Goal: Information Seeking & Learning: Find specific fact

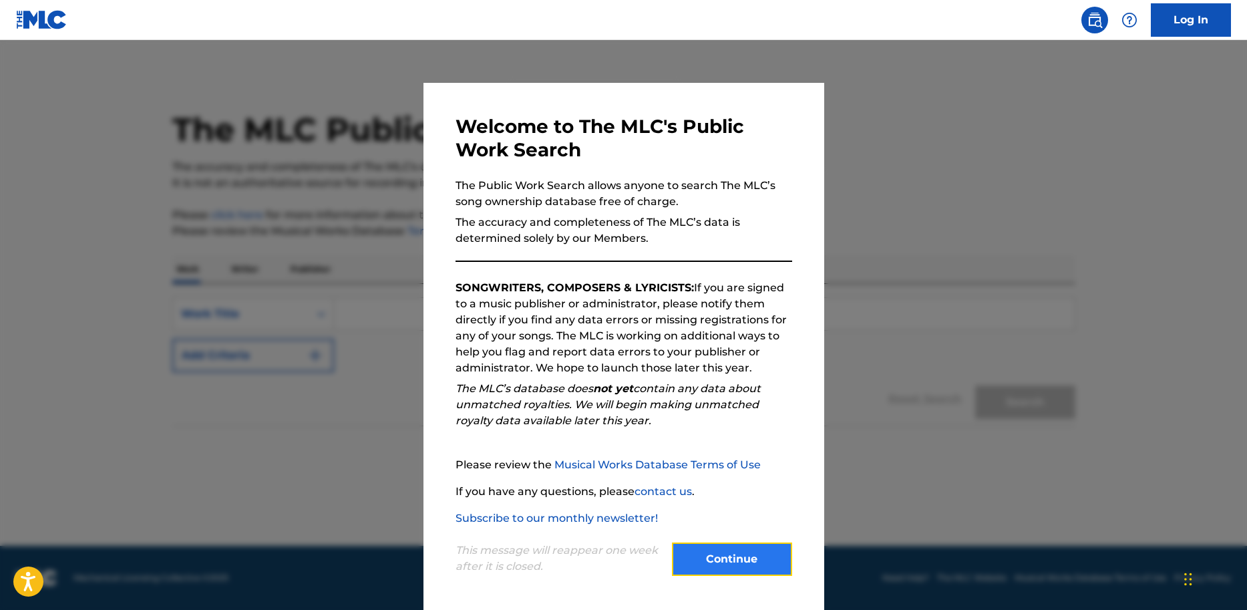
click at [726, 556] on button "Continue" at bounding box center [732, 558] width 120 height 33
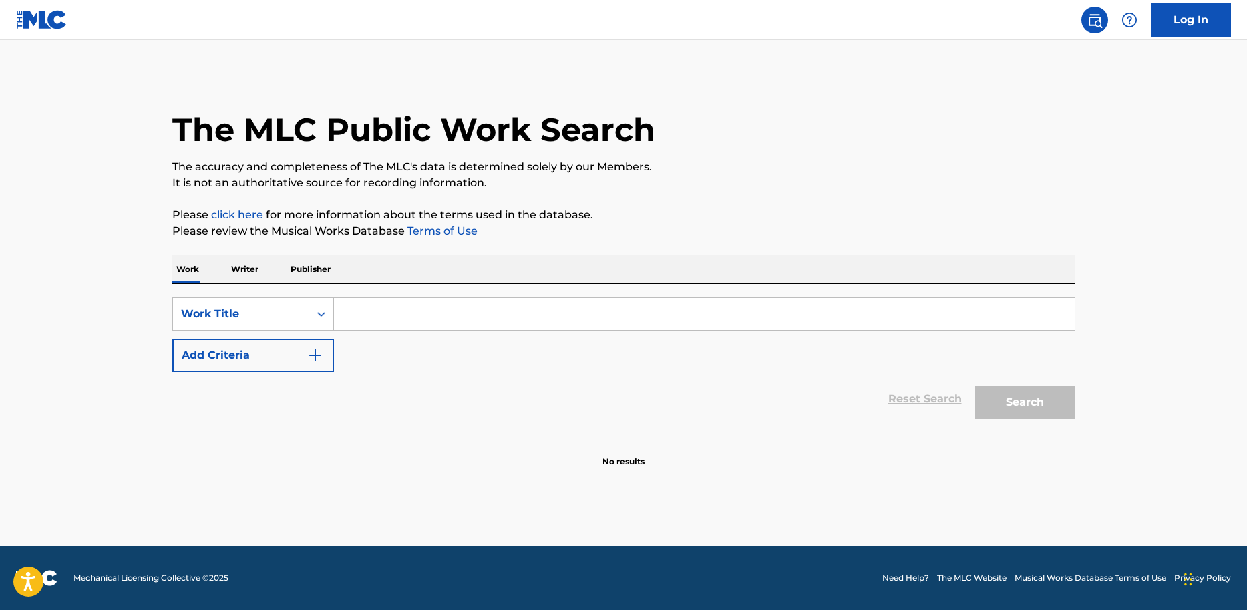
click at [371, 313] on input "Search Form" at bounding box center [704, 314] width 741 height 32
type input "who am i"
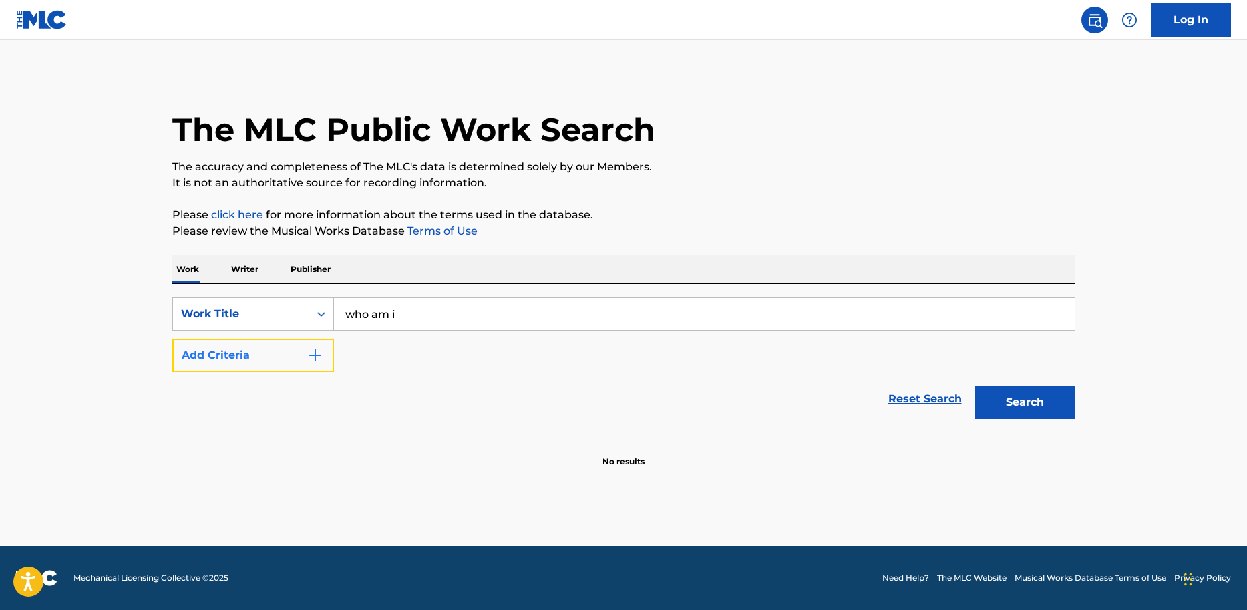
click at [301, 353] on button "Add Criteria" at bounding box center [253, 355] width 162 height 33
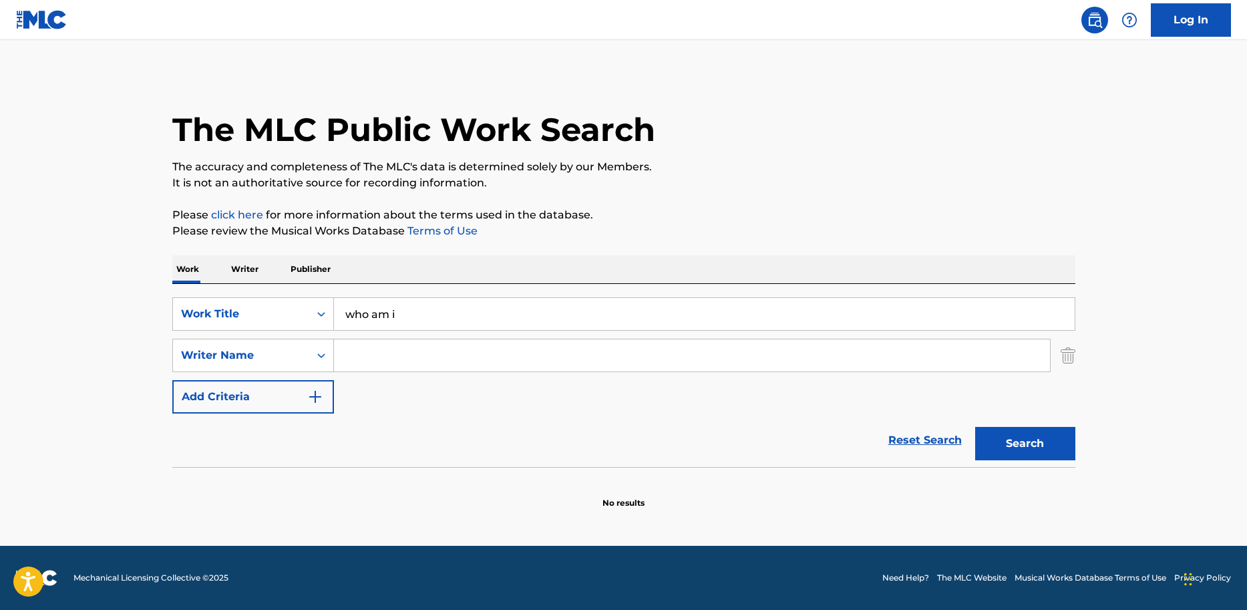
click at [355, 356] on input "Search Form" at bounding box center [692, 355] width 716 height 32
type input "[PERSON_NAME]"
click at [996, 441] on button "Search" at bounding box center [1025, 443] width 100 height 33
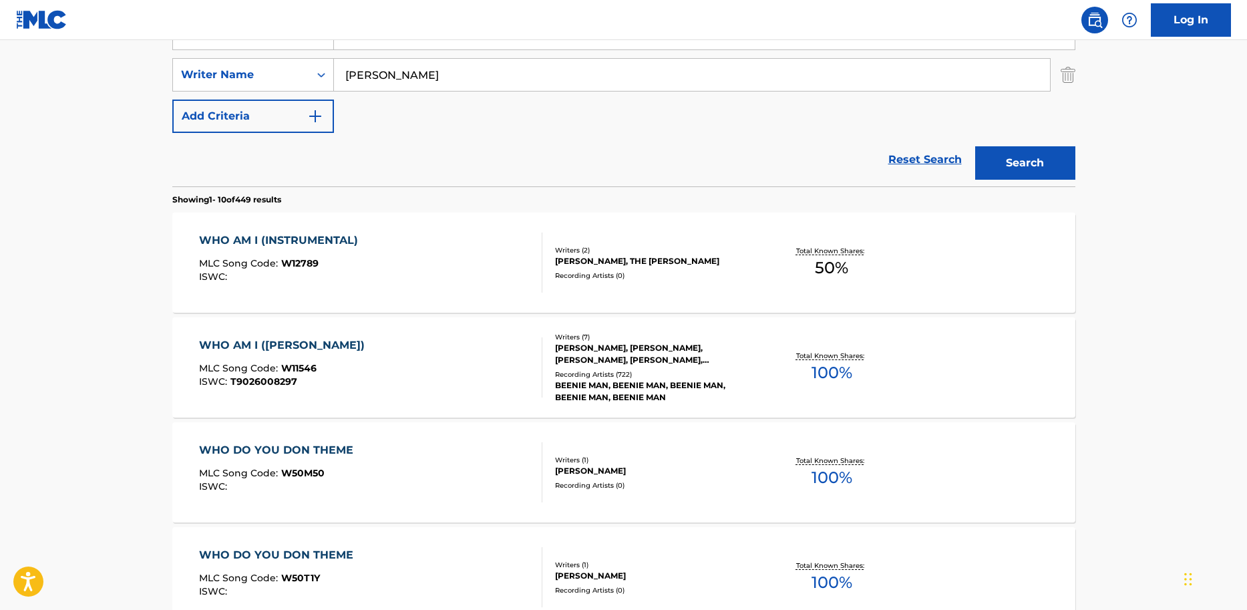
scroll to position [284, 0]
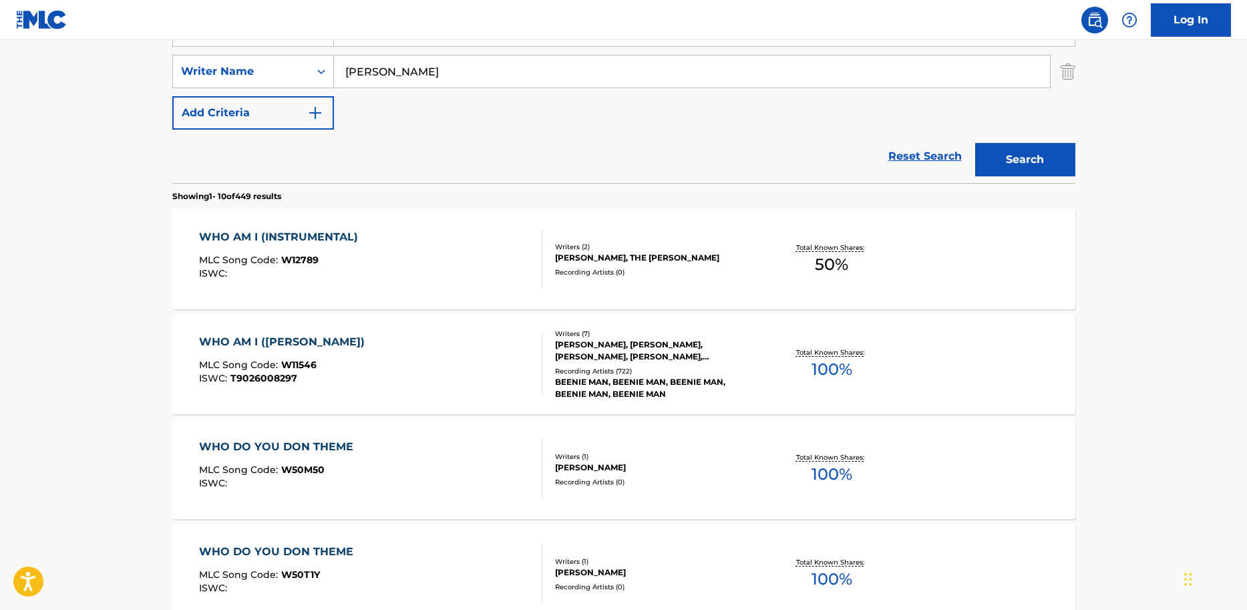
click at [587, 387] on div "BEENIE MAN, BEENIE MAN, BEENIE MAN, BEENIE MAN, BEENIE MAN" at bounding box center [656, 388] width 202 height 24
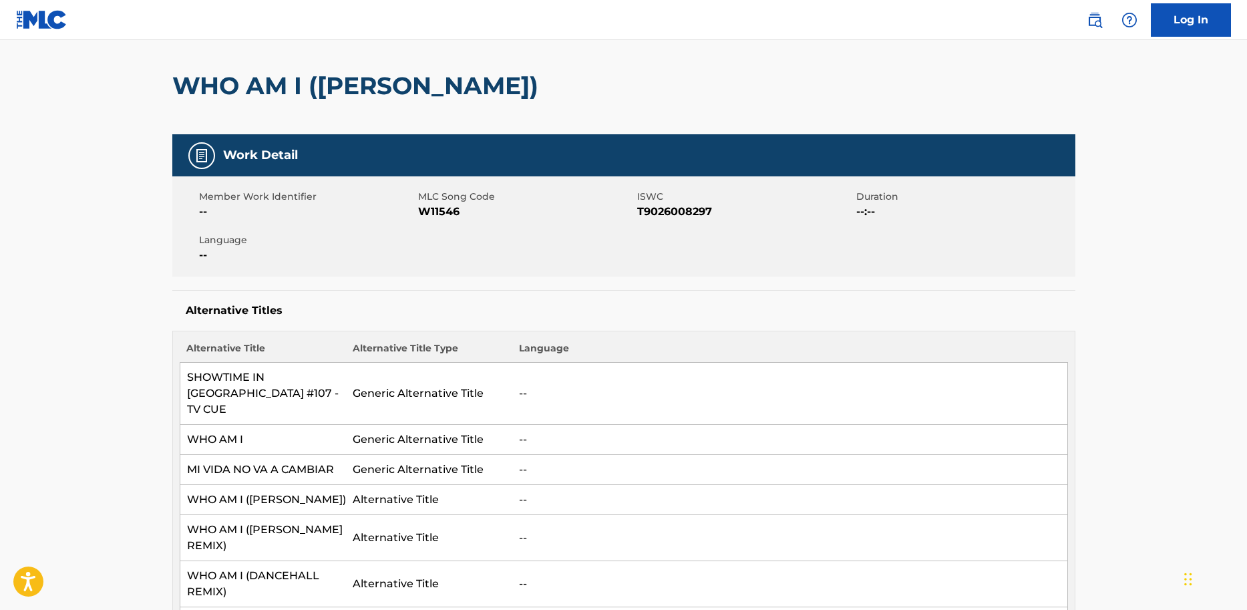
scroll to position [72, 0]
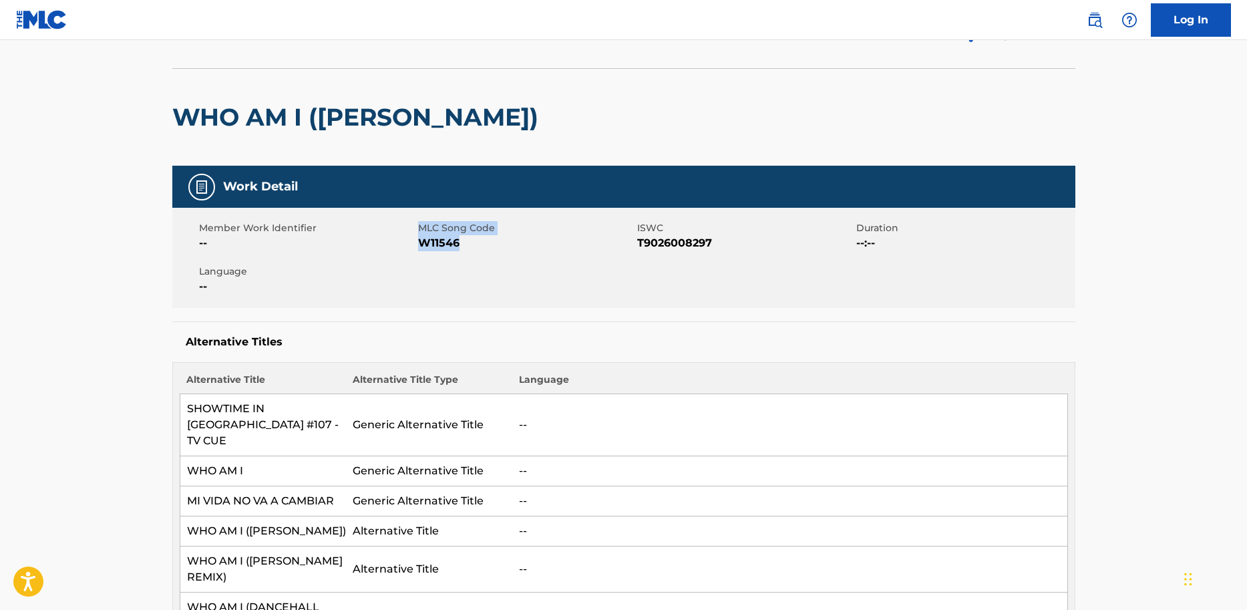
drag, startPoint x: 465, startPoint y: 245, endPoint x: 414, endPoint y: 244, distance: 50.8
click at [414, 244] on div "Member Work Identifier -- MLC Song Code W11546 ISWC T9026008297 Duration --:-- …" at bounding box center [623, 258] width 903 height 100
click at [467, 244] on span "W11546" at bounding box center [526, 243] width 216 height 16
drag, startPoint x: 464, startPoint y: 244, endPoint x: 415, endPoint y: 244, distance: 48.8
click at [415, 244] on div "Member Work Identifier -- MLC Song Code W11546 ISWC T9026008297 Duration --:-- …" at bounding box center [623, 258] width 903 height 100
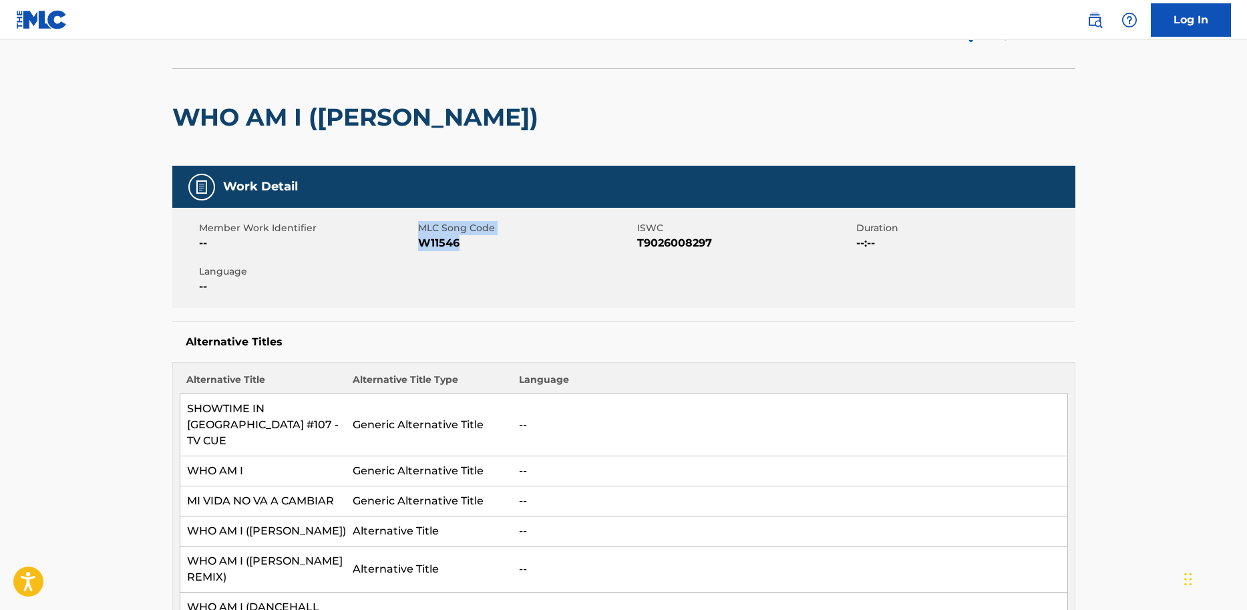
click at [415, 244] on div "Member Work Identifier --" at bounding box center [308, 236] width 219 height 30
click at [475, 241] on span "W11546" at bounding box center [526, 243] width 216 height 16
drag, startPoint x: 467, startPoint y: 242, endPoint x: 420, endPoint y: 246, distance: 47.5
click at [420, 246] on span "W11546" at bounding box center [526, 243] width 216 height 16
copy span "W11546"
